Goal: Transaction & Acquisition: Purchase product/service

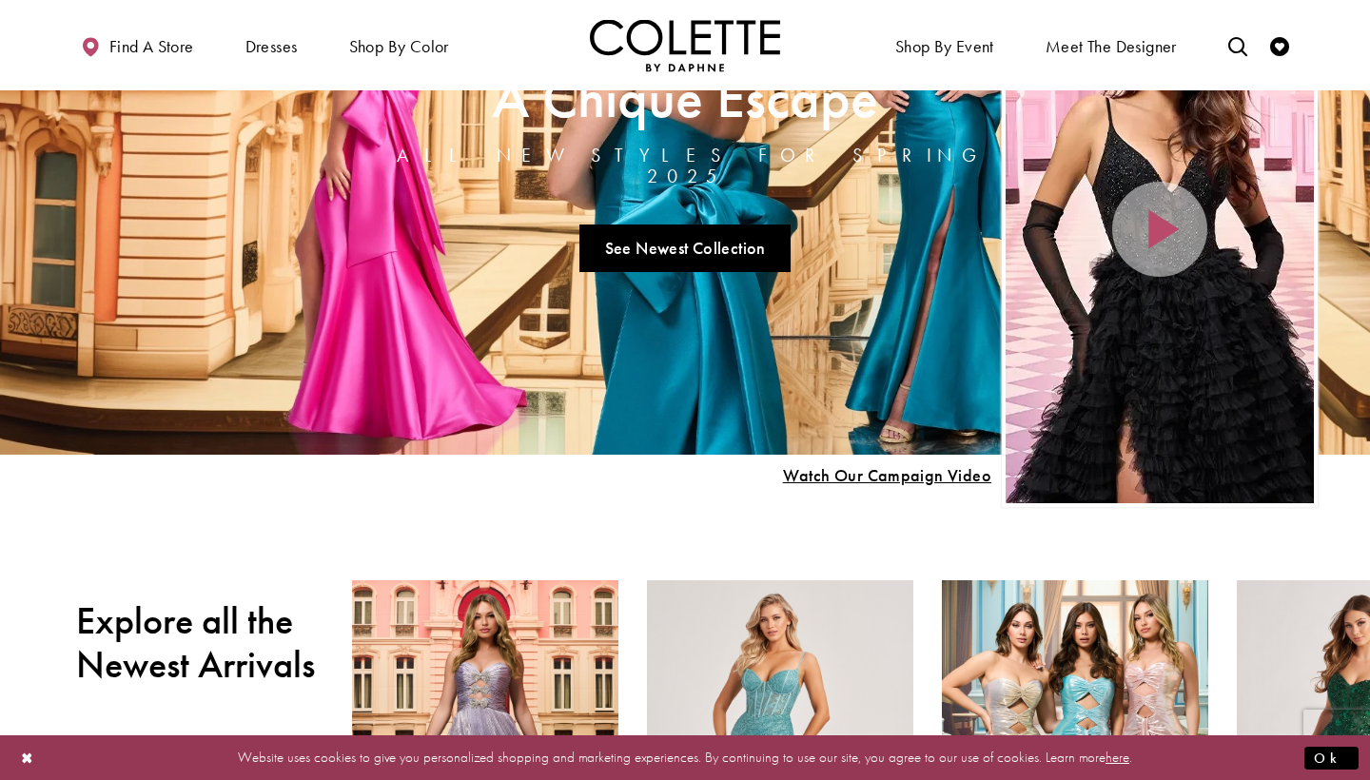
scroll to position [267, 0]
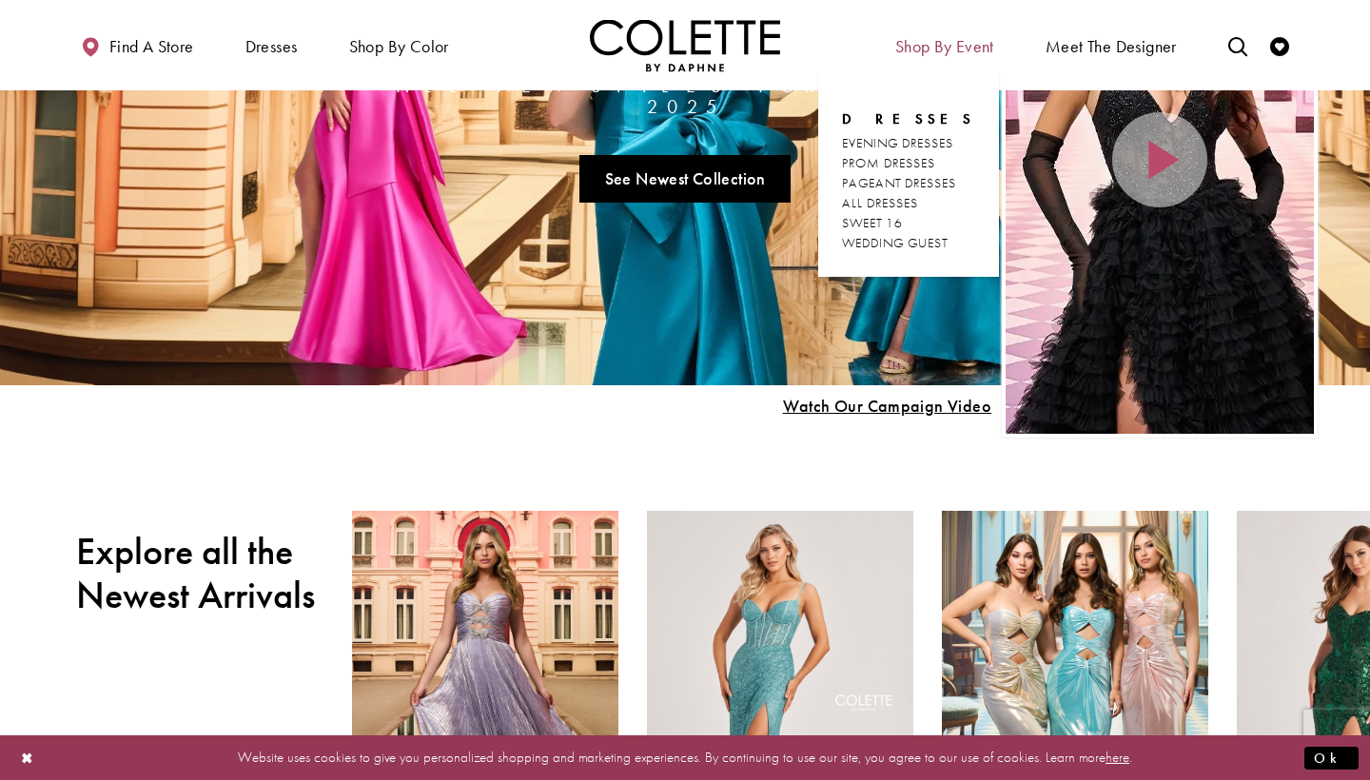
click at [940, 49] on span "Shop By Event" at bounding box center [944, 46] width 99 height 19
click at [903, 162] on span "PROM DRESSES" at bounding box center [888, 162] width 93 height 17
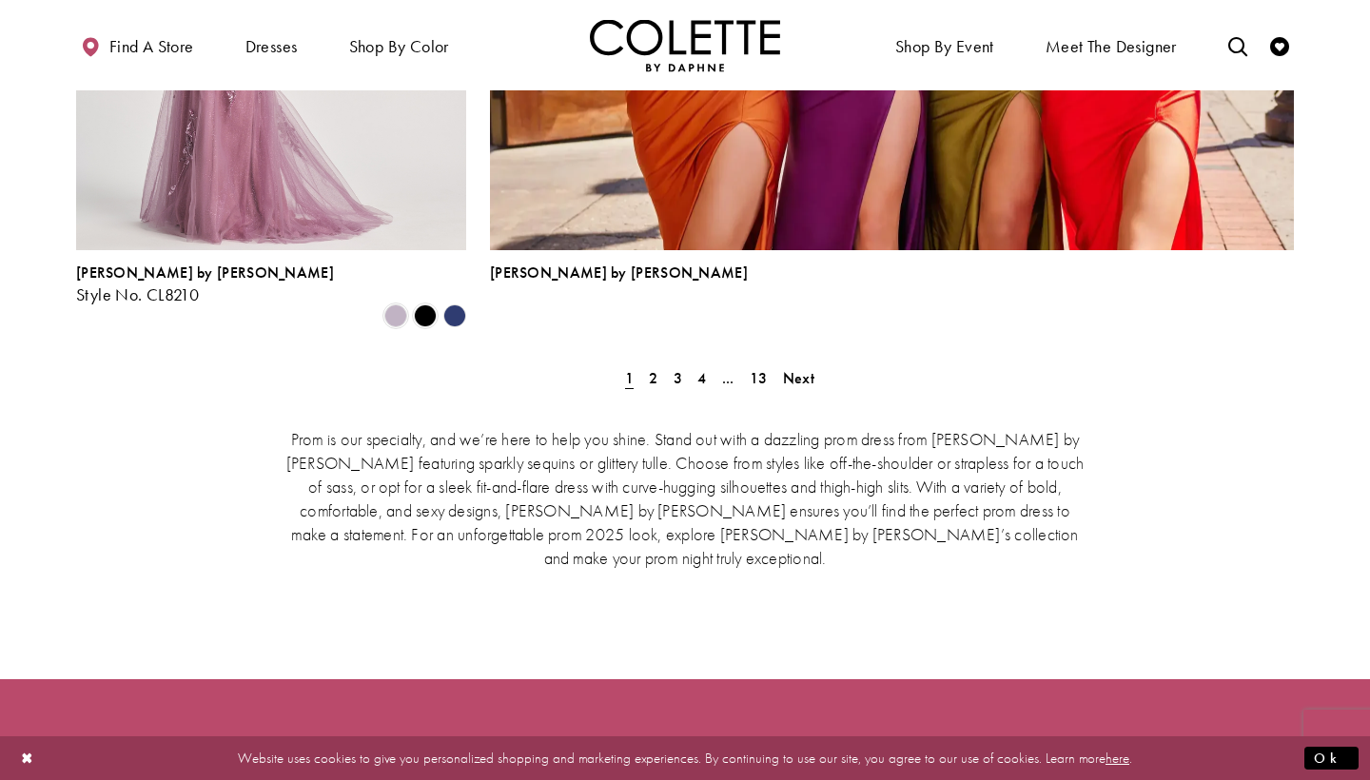
scroll to position [4394, 0]
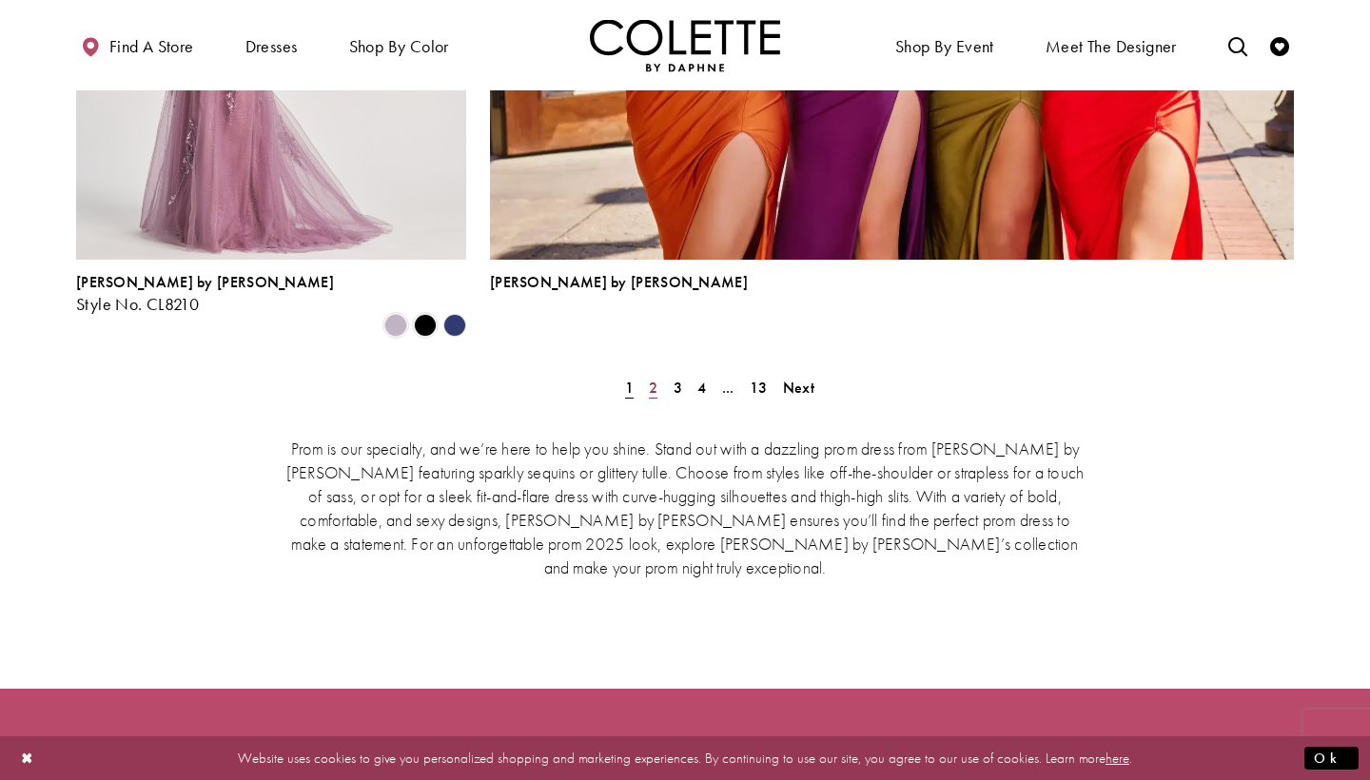
click at [656, 378] on span "2" at bounding box center [653, 388] width 9 height 20
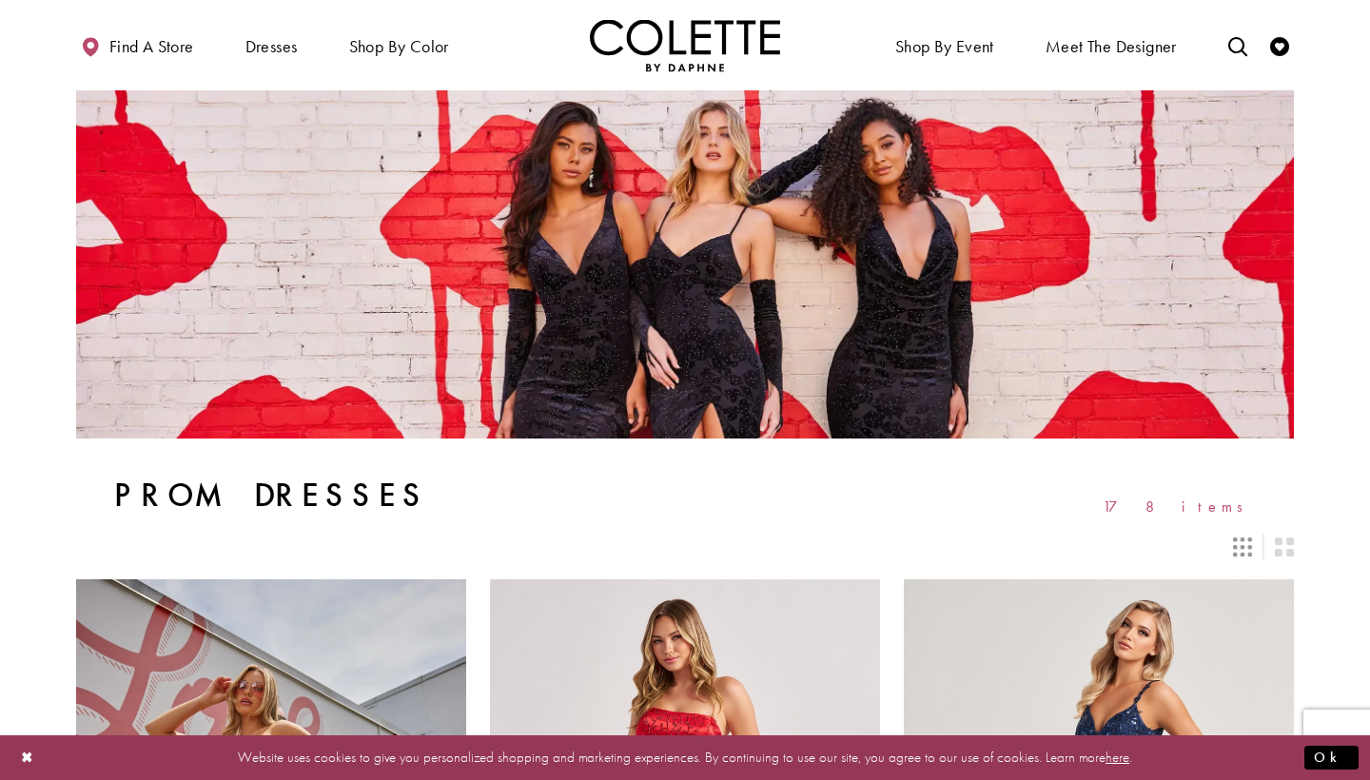
click at [1242, 539] on icon "Switch layout to 3 columns" at bounding box center [1242, 547] width 19 height 19
click at [1243, 543] on icon "Switch layout to 3 columns" at bounding box center [1242, 547] width 19 height 19
click at [1272, 544] on div "Layout Controls" at bounding box center [1284, 547] width 42 height 42
click at [1290, 544] on icon "Switch layout to 2 columns" at bounding box center [1284, 547] width 19 height 19
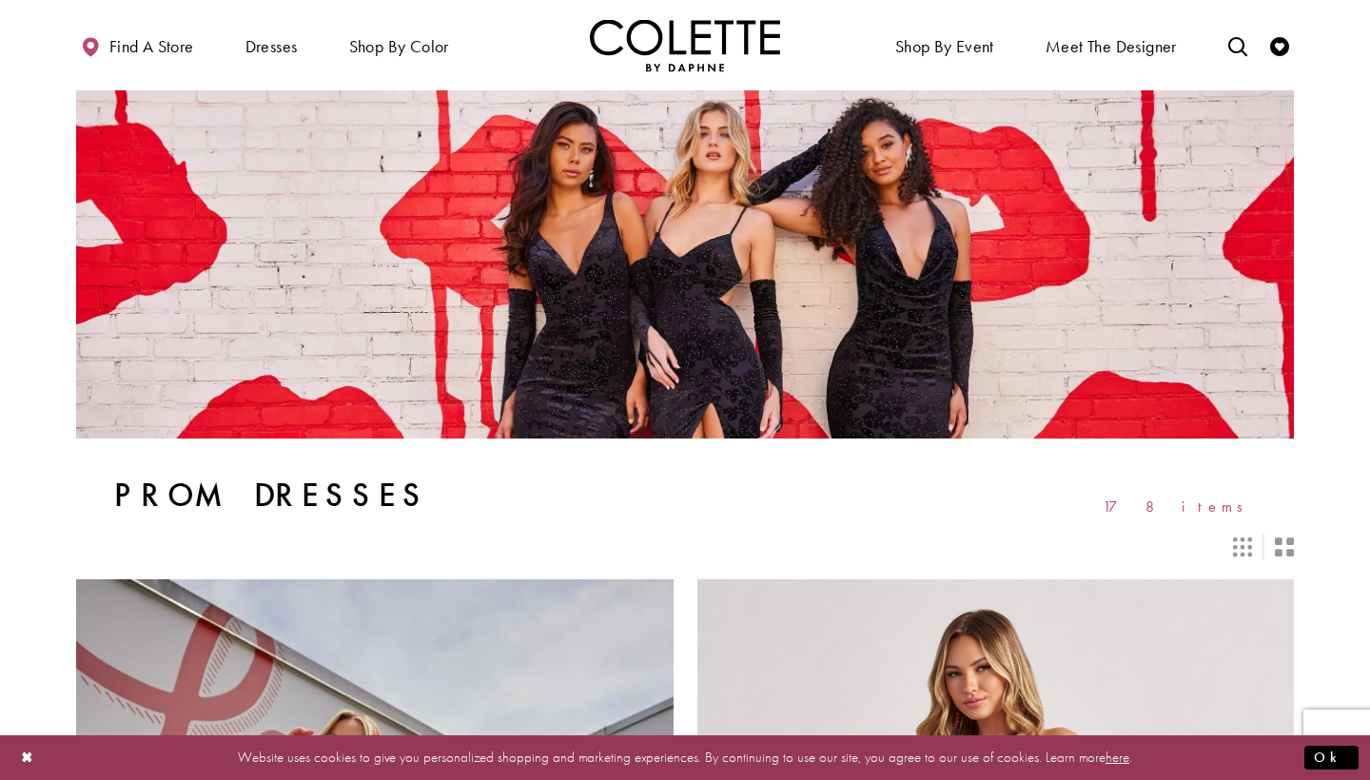
click at [1248, 540] on icon "Switch layout to 3 columns" at bounding box center [1242, 547] width 19 height 19
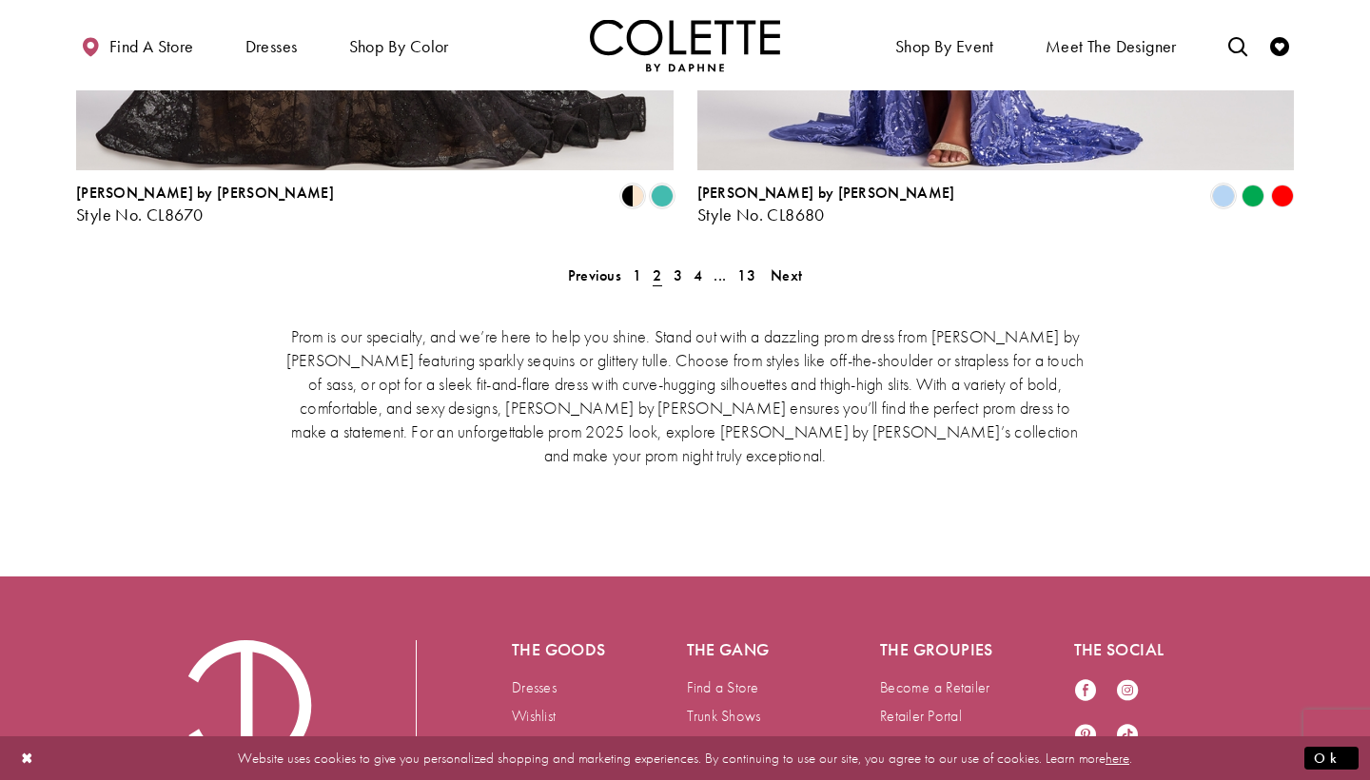
scroll to position [4076, 0]
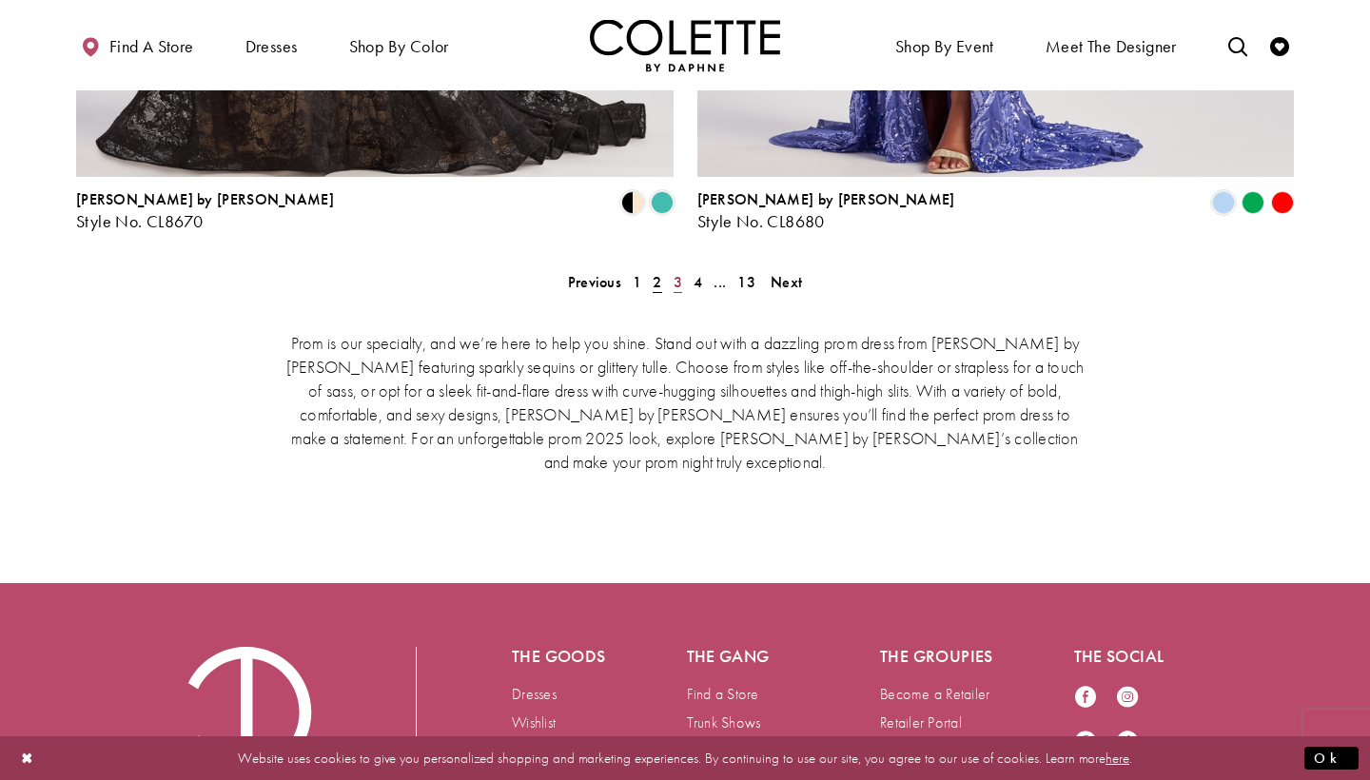
click at [670, 268] on link "3" at bounding box center [678, 282] width 20 height 28
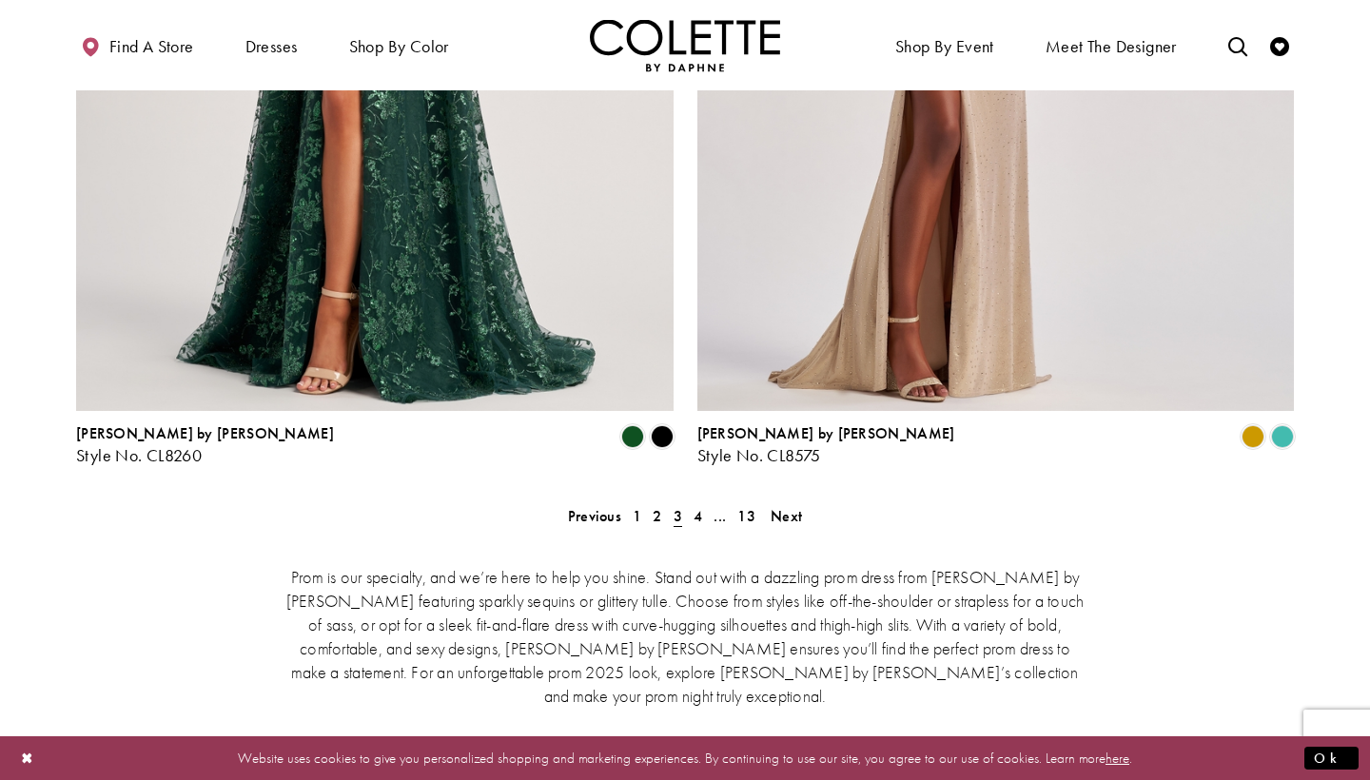
scroll to position [3818, 0]
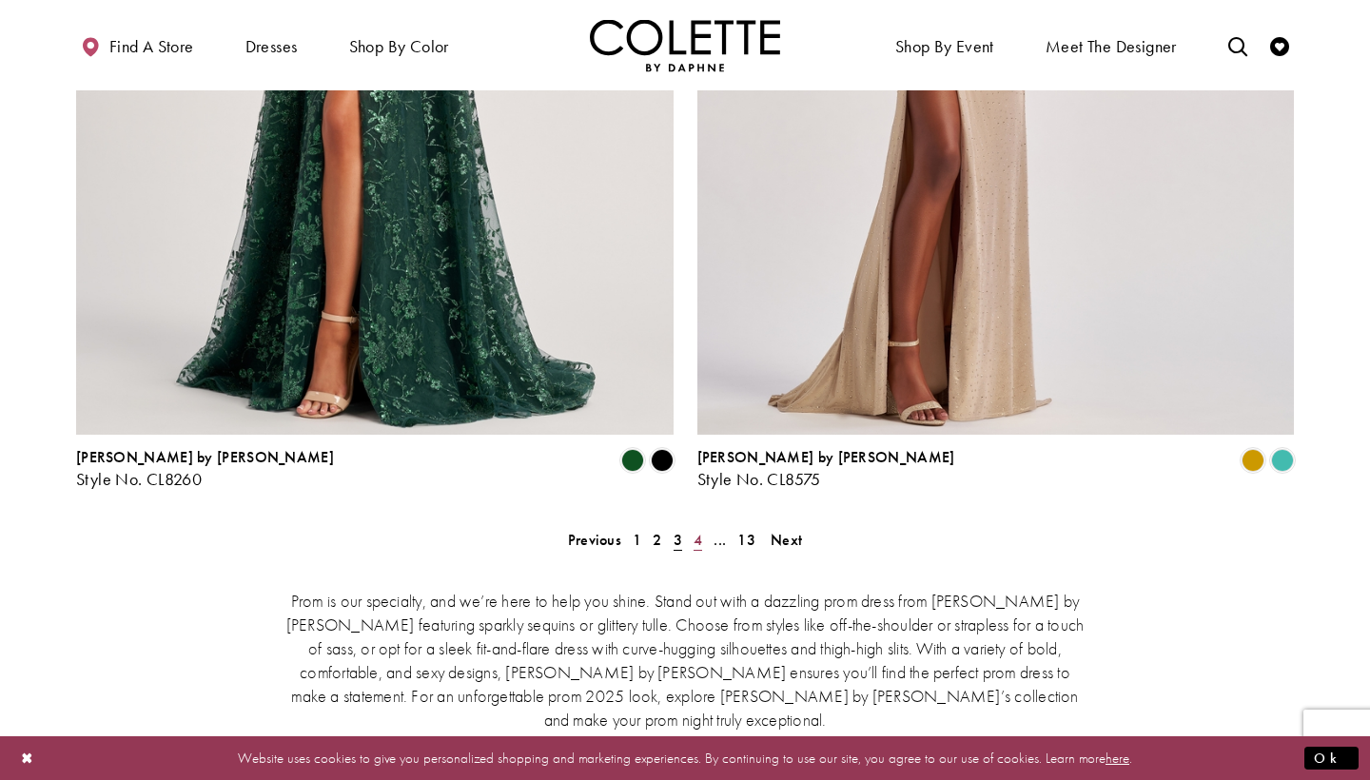
click at [696, 530] on span "4" at bounding box center [698, 540] width 9 height 20
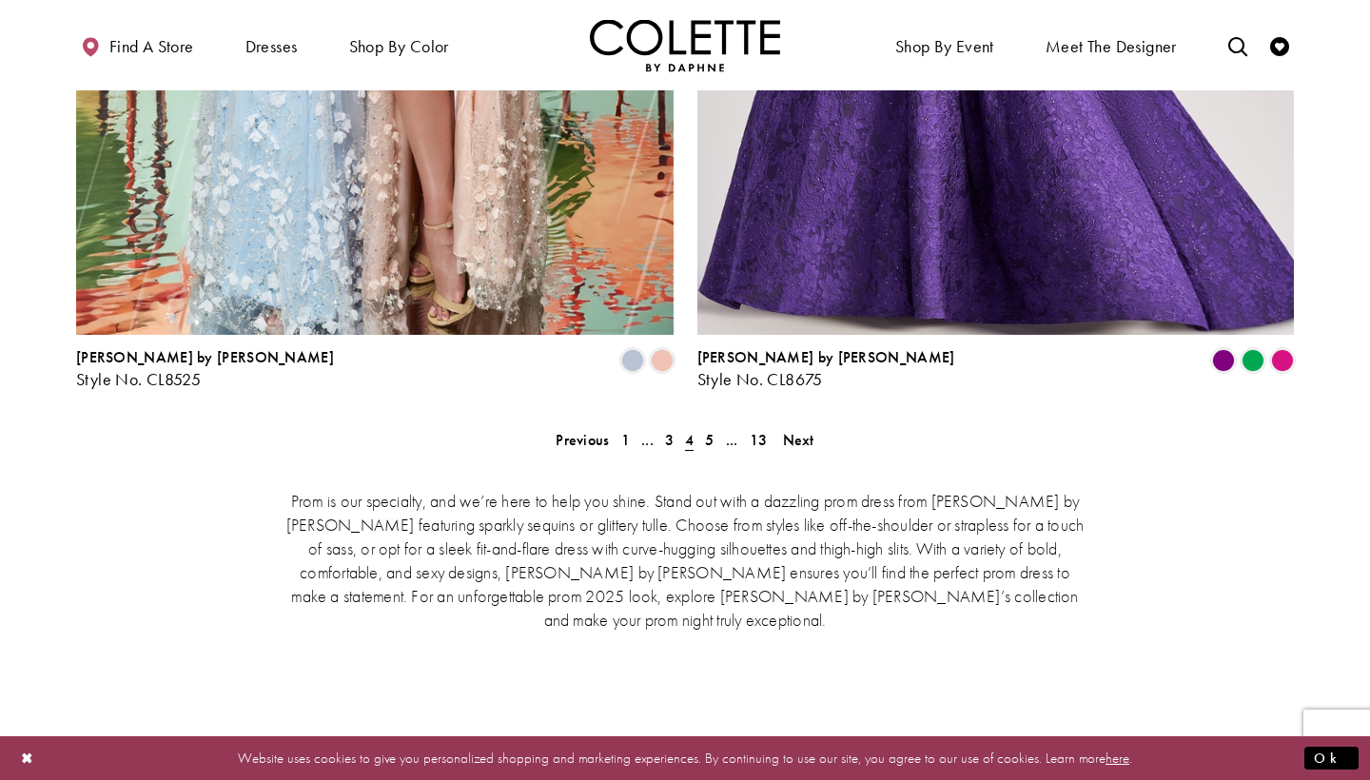
scroll to position [3927, 0]
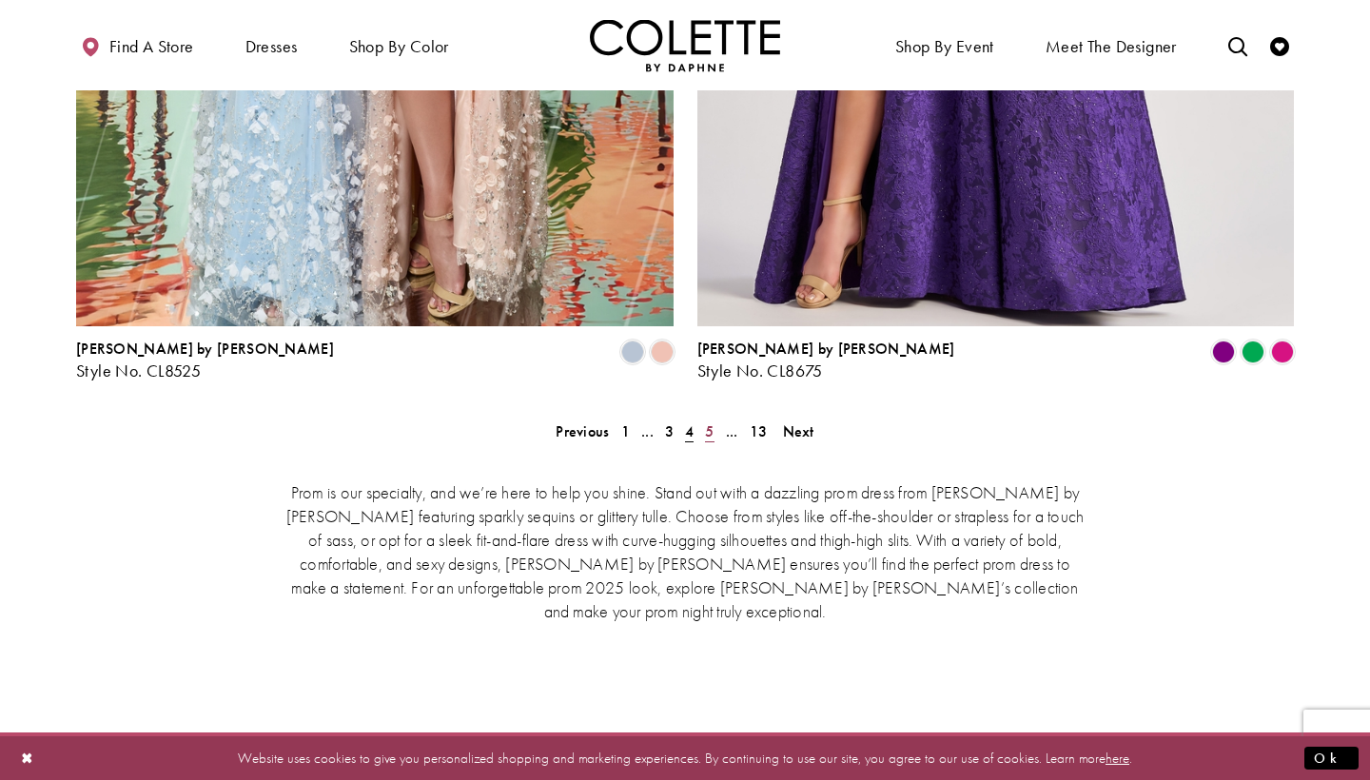
click at [708, 421] on span "5" at bounding box center [709, 431] width 9 height 20
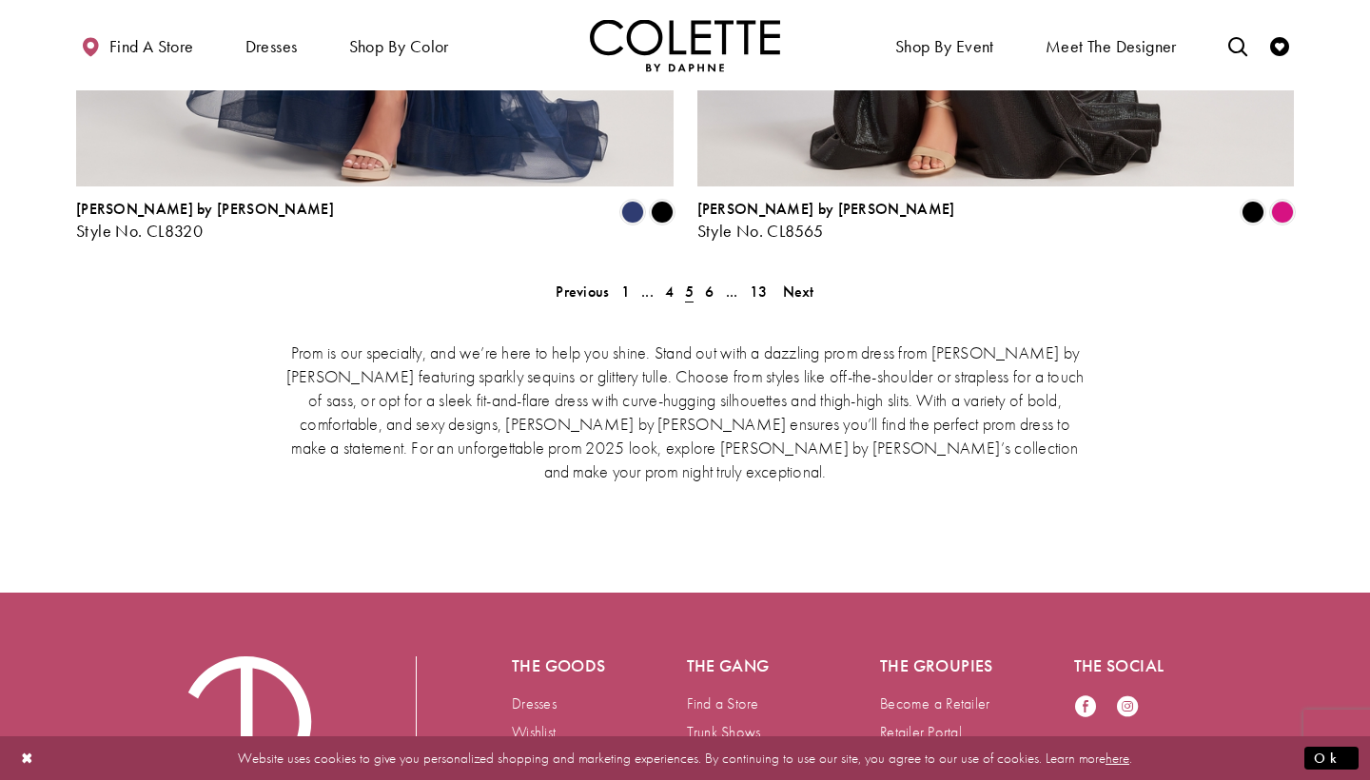
scroll to position [4049, 0]
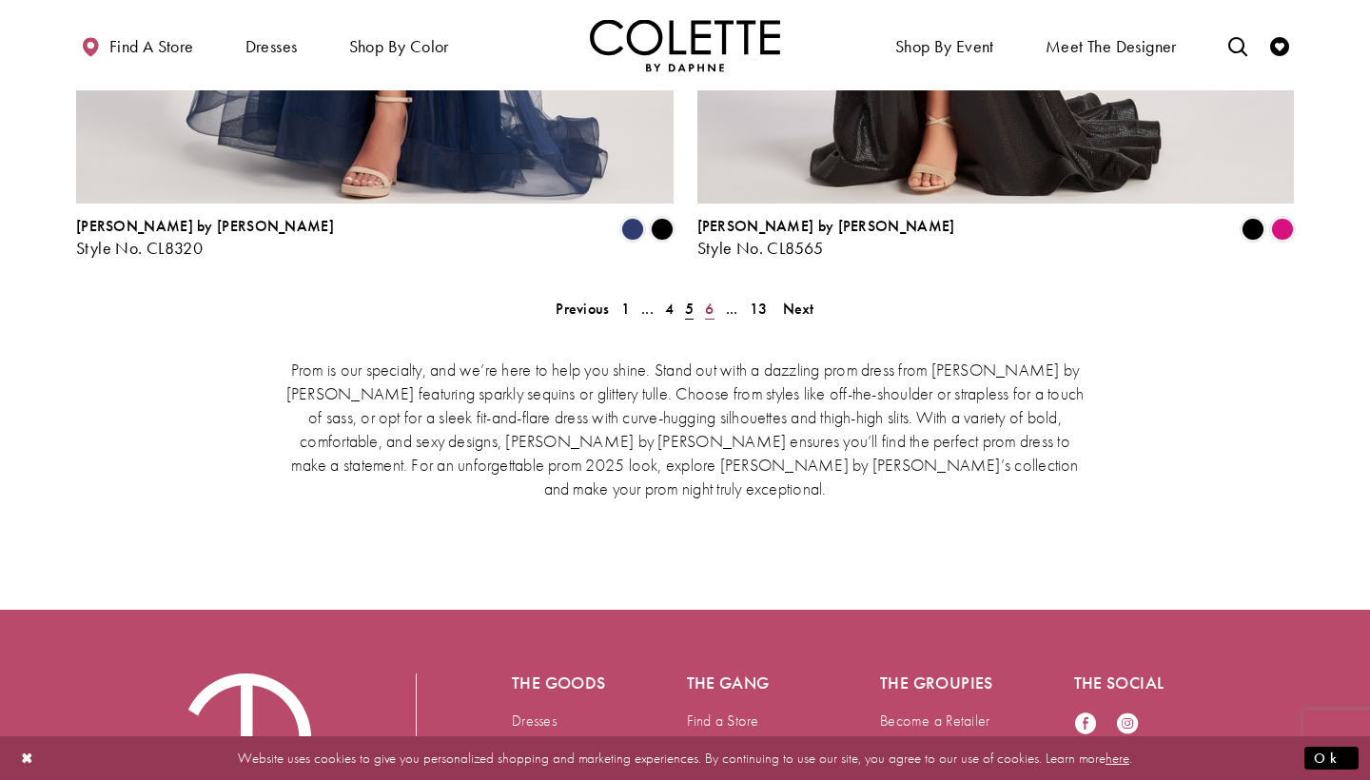
click at [708, 299] on span "6" at bounding box center [709, 309] width 9 height 20
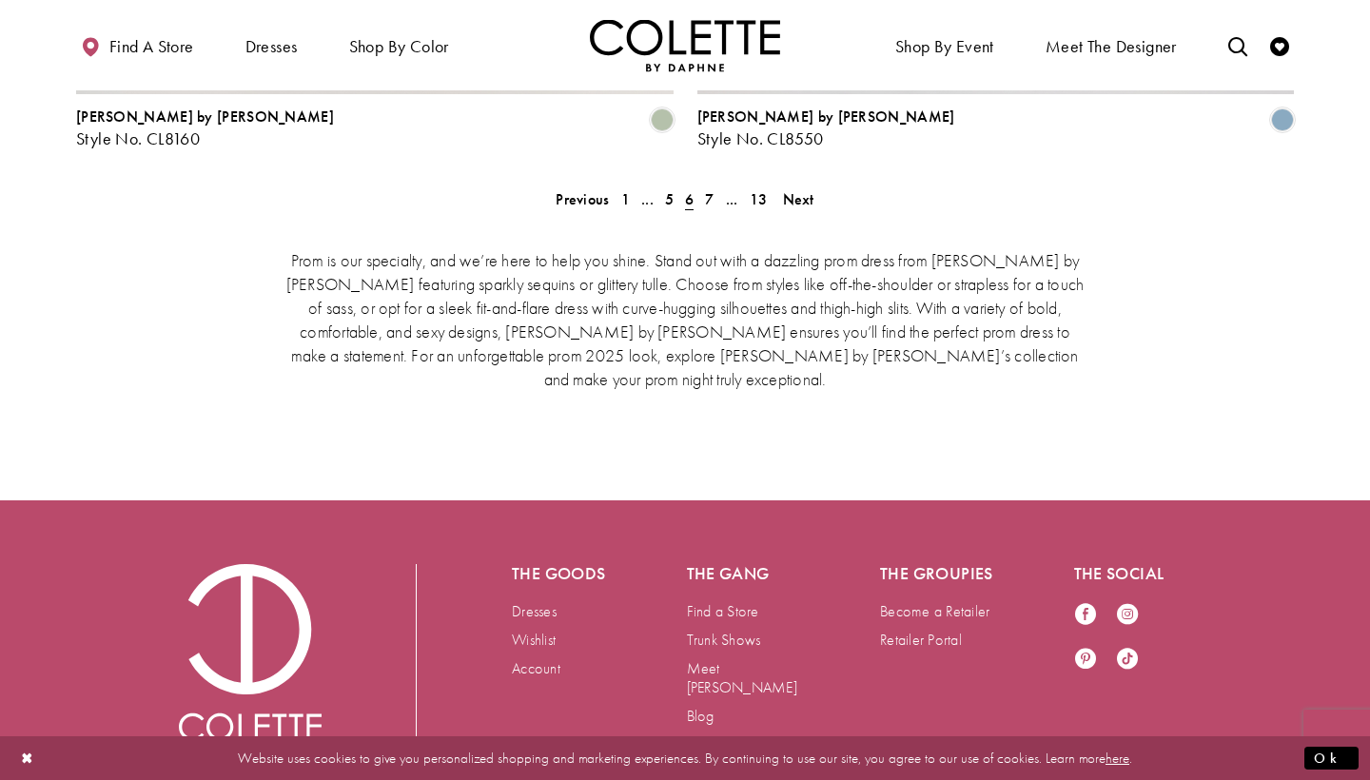
scroll to position [4158, 0]
